Goal: Task Accomplishment & Management: Use online tool/utility

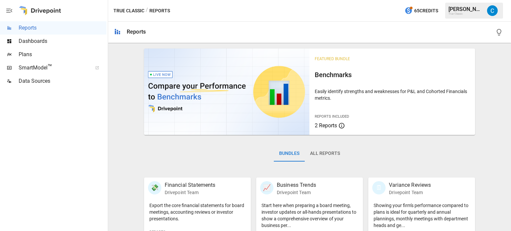
click at [44, 66] on span "SmartModel ™" at bounding box center [53, 68] width 69 height 8
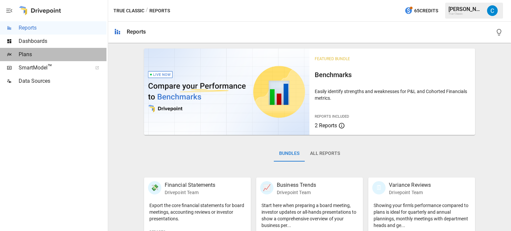
click at [50, 50] on div "Plans" at bounding box center [53, 54] width 106 height 13
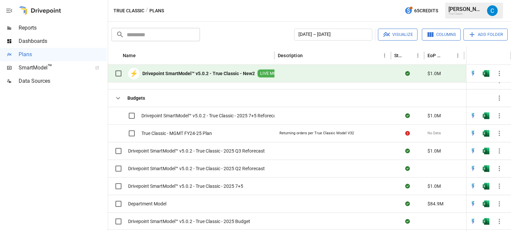
scroll to position [100, 0]
click at [201, 110] on div "Drivepoint SmartModel™ v5.0.2 - True Classic - 2025 7+5 Reforecast" at bounding box center [195, 115] width 169 height 14
click at [235, 114] on span "Drivepoint SmartModel™ v5.0.2 - True Classic - 2025 7+5 Reforecast" at bounding box center [210, 115] width 139 height 7
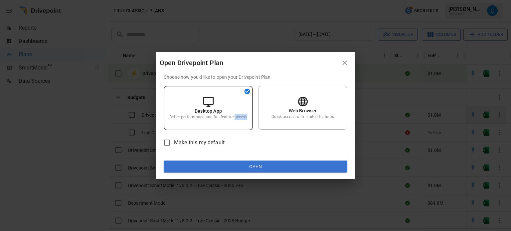
click at [235, 114] on div "Desktop App Better performance and full feature access" at bounding box center [208, 108] width 89 height 45
click at [294, 74] on p "Choose how you'd like to open your Drivepoint Plan" at bounding box center [256, 77] width 184 height 7
click at [289, 109] on p "Web Browser" at bounding box center [303, 110] width 28 height 7
click at [229, 108] on div "Desktop App Better performance and full feature access" at bounding box center [208, 108] width 89 height 44
click at [271, 165] on button "Open" at bounding box center [256, 167] width 184 height 12
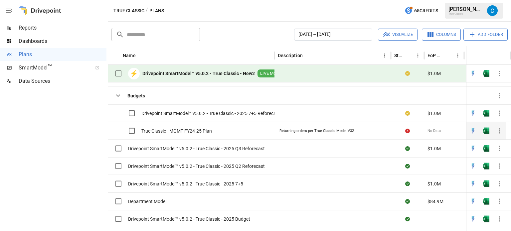
scroll to position [102, 0]
click at [228, 146] on span "Drivepoint SmartModel™ v5.0.2 - True Classic - 2025 Q3 Reforecast" at bounding box center [196, 148] width 137 height 7
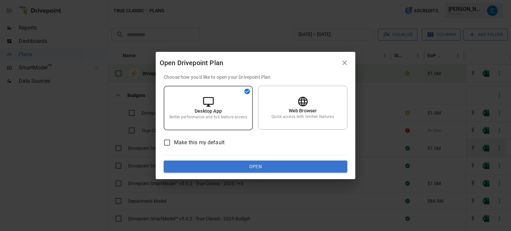
click at [228, 146] on div "Make this my default" at bounding box center [256, 143] width 184 height 14
click at [287, 115] on p "Quick access with limited features" at bounding box center [302, 117] width 62 height 6
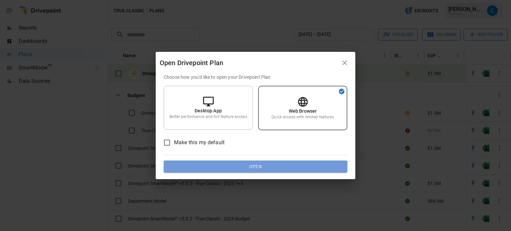
click at [292, 167] on button "Open" at bounding box center [256, 167] width 184 height 12
